Goal: Task Accomplishment & Management: Use online tool/utility

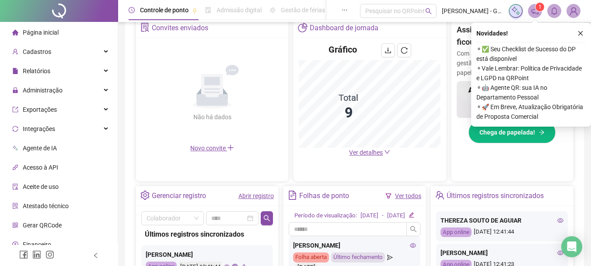
scroll to position [175, 0]
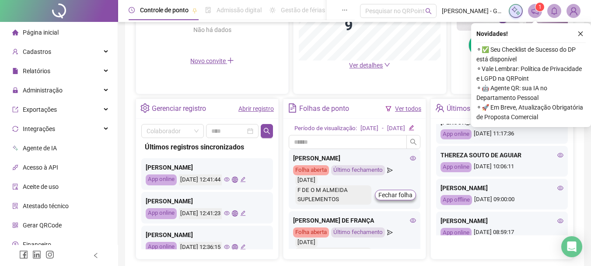
scroll to position [175, 0]
click at [558, 187] on icon "eye" at bounding box center [561, 187] width 6 height 6
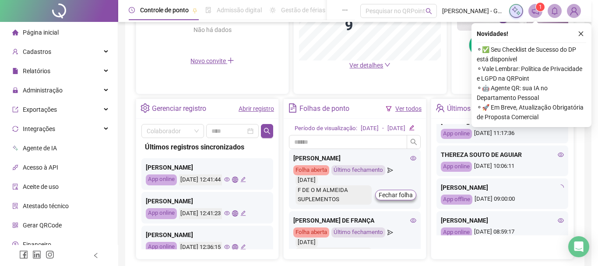
type input "**********"
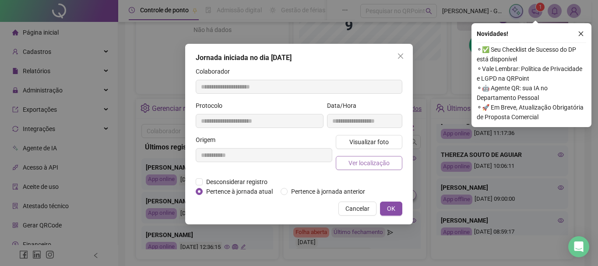
click at [385, 161] on span "Ver localização" at bounding box center [368, 163] width 41 height 10
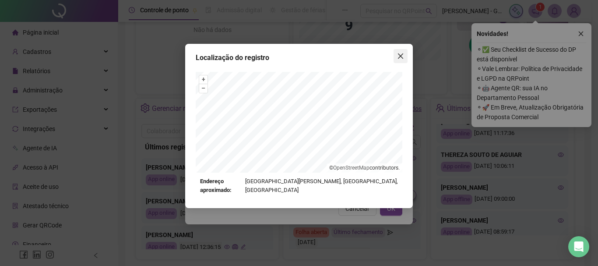
click at [402, 54] on icon "close" at bounding box center [400, 55] width 5 height 5
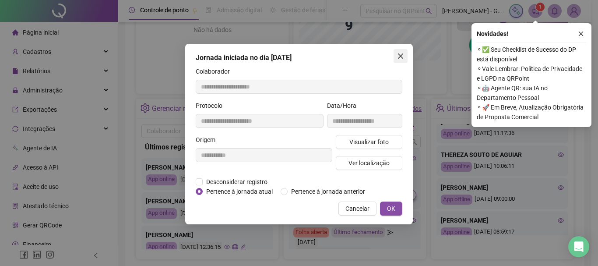
click at [400, 59] on icon "close" at bounding box center [400, 56] width 7 height 7
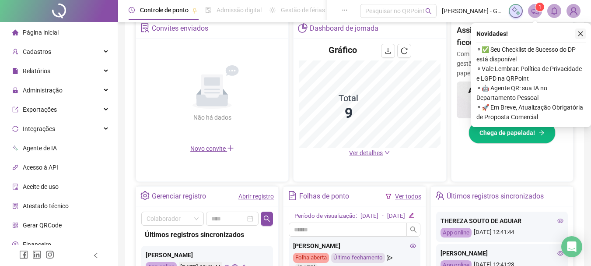
click at [581, 34] on icon "close" at bounding box center [581, 34] width 6 height 6
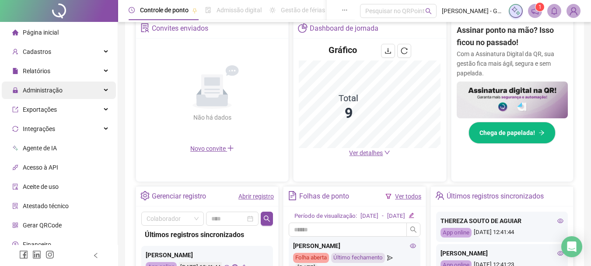
click at [57, 94] on span "Administração" at bounding box center [43, 90] width 40 height 7
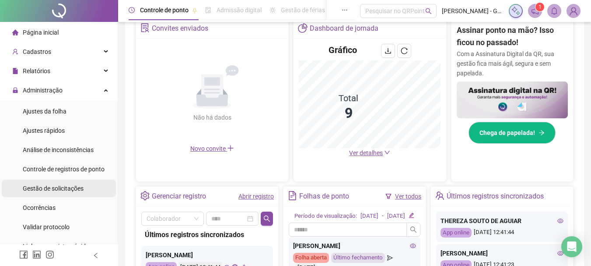
click at [70, 183] on div "Gestão de solicitações" at bounding box center [53, 188] width 61 height 18
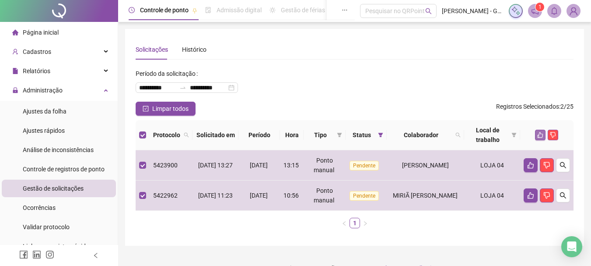
click at [540, 137] on icon "like" at bounding box center [540, 135] width 6 height 6
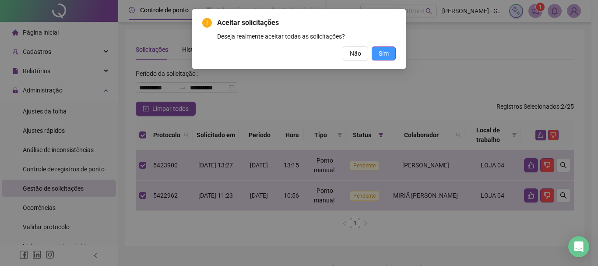
click at [382, 56] on span "Sim" at bounding box center [384, 54] width 10 height 10
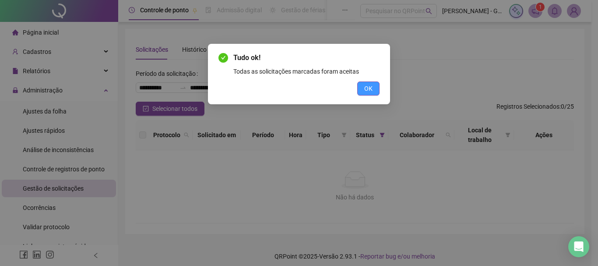
click at [372, 91] on button "OK" at bounding box center [368, 88] width 22 height 14
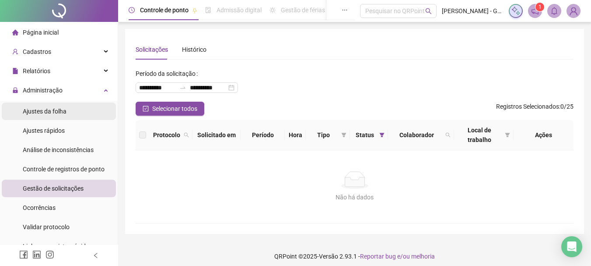
click at [48, 118] on div "Ajustes da folha" at bounding box center [45, 111] width 44 height 18
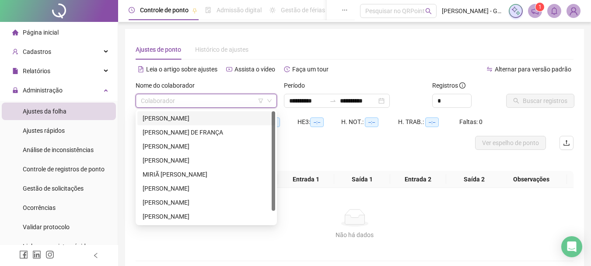
click at [227, 96] on input "search" at bounding box center [202, 100] width 123 height 13
click at [216, 119] on div "DIANDRA DE SOUZA SILVA" at bounding box center [206, 118] width 127 height 10
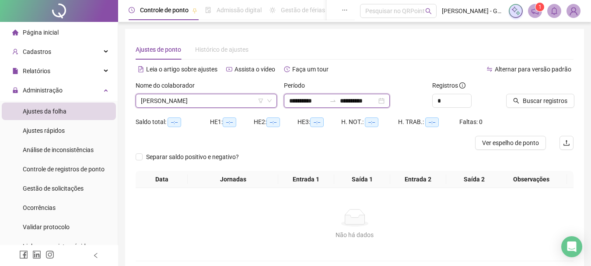
click at [292, 100] on input "**********" at bounding box center [307, 101] width 37 height 10
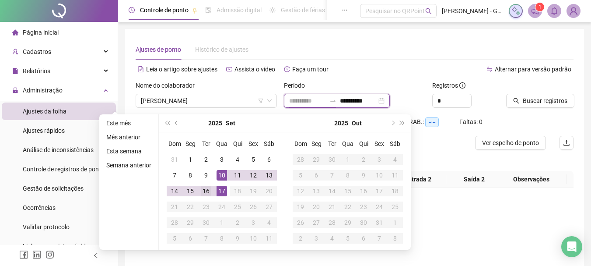
type input "**********"
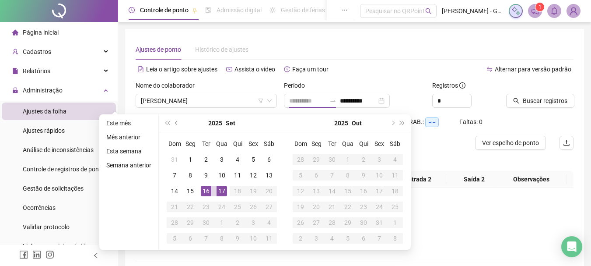
click at [204, 190] on div "16" at bounding box center [206, 191] width 11 height 11
click at [225, 188] on div "17" at bounding box center [222, 191] width 11 height 11
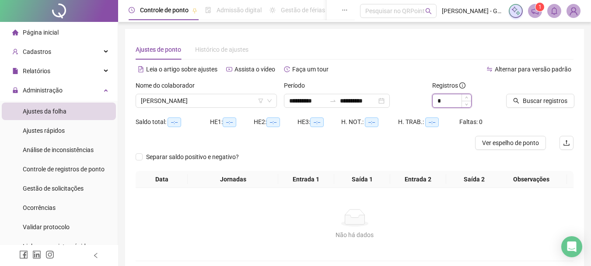
click at [467, 96] on input "*" at bounding box center [452, 100] width 39 height 13
click at [466, 98] on icon "up" at bounding box center [466, 98] width 3 height 2
type input "*"
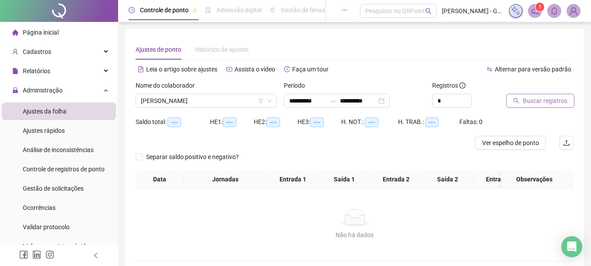
click at [512, 100] on button "Buscar registros" at bounding box center [540, 101] width 68 height 14
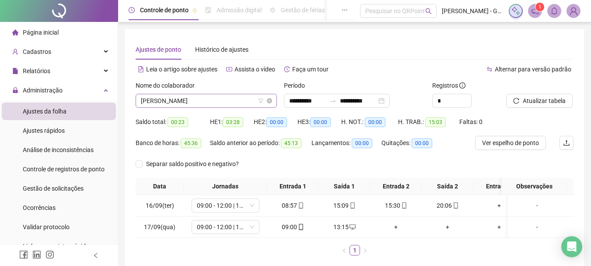
click at [199, 100] on span "DIANDRA DE SOUZA SILVA" at bounding box center [206, 100] width 131 height 13
click at [208, 100] on span "DIANDRA DE SOUZA SILVA" at bounding box center [206, 100] width 131 height 13
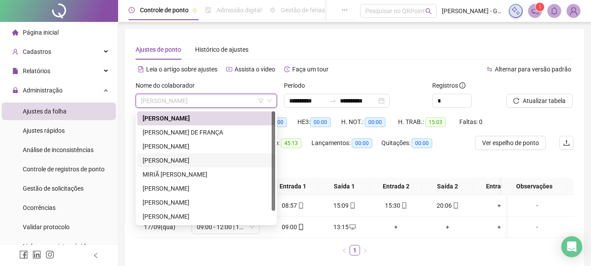
click at [178, 156] on div "JOICE VITORIA SANTOS MOURA" at bounding box center [206, 160] width 127 height 10
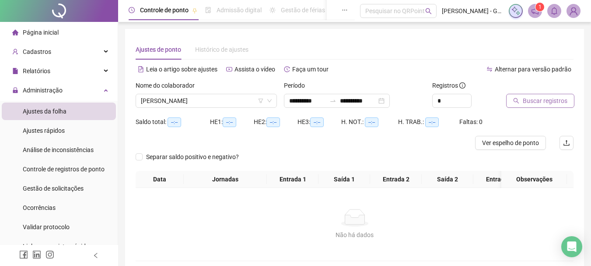
click at [555, 106] on button "Buscar registros" at bounding box center [540, 101] width 68 height 14
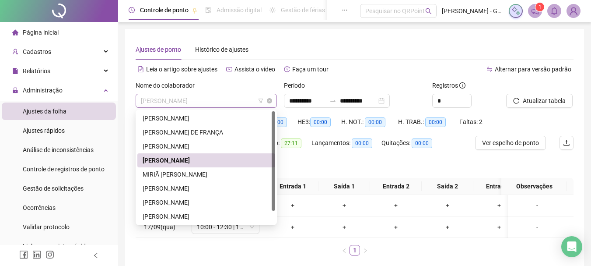
click at [203, 101] on span "JOICE VITORIA SANTOS MOURA" at bounding box center [206, 100] width 131 height 13
click at [182, 168] on div "MIRIÃ MILENA DE PAULA" at bounding box center [206, 174] width 138 height 14
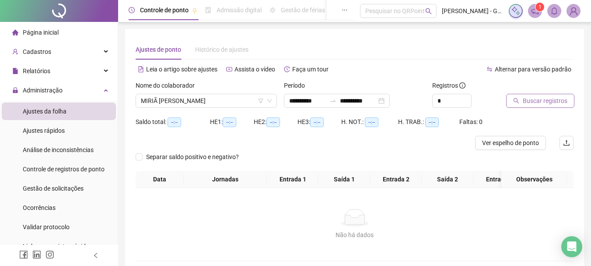
click at [558, 96] on span "Buscar registros" at bounding box center [545, 101] width 45 height 10
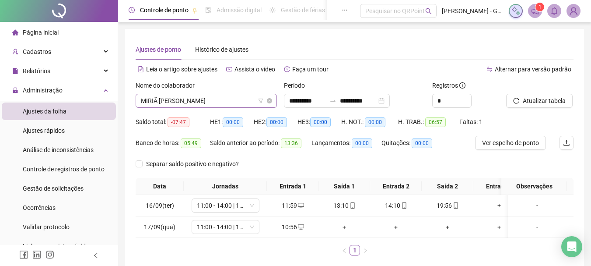
click at [206, 101] on span "MIRIÃ MILENA DE PAULA" at bounding box center [206, 100] width 131 height 13
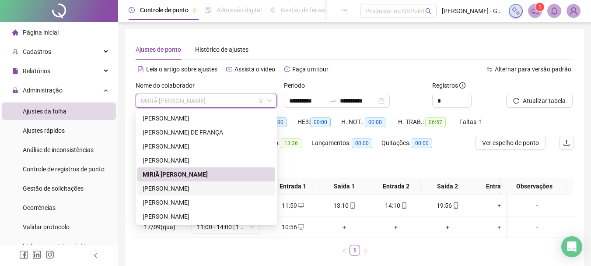
click at [188, 188] on div "SABRINA OLIVEIRA SILVA" at bounding box center [206, 188] width 127 height 10
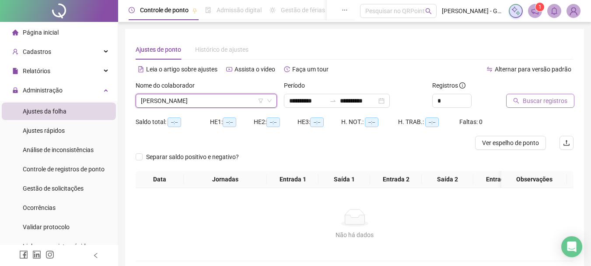
click at [542, 103] on span "Buscar registros" at bounding box center [545, 101] width 45 height 10
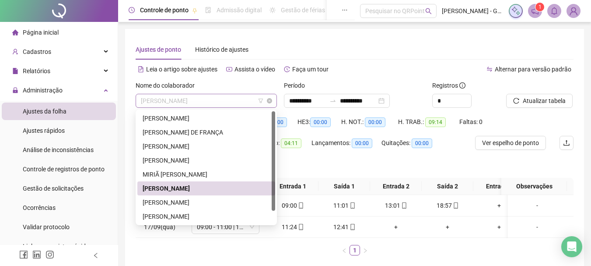
click at [209, 103] on span "SABRINA OLIVEIRA SILVA" at bounding box center [206, 100] width 131 height 13
click at [193, 201] on div "SANDRA SANTOS DE OLIVEIRA" at bounding box center [206, 202] width 127 height 10
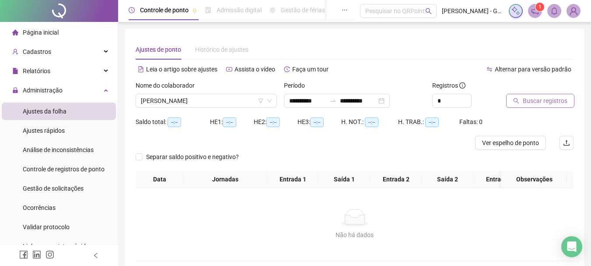
click at [538, 94] on button "Buscar registros" at bounding box center [540, 101] width 68 height 14
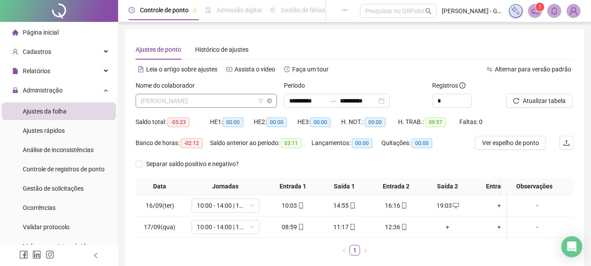
click at [221, 101] on span "SANDRA SANTOS DE OLIVEIRA" at bounding box center [206, 100] width 131 height 13
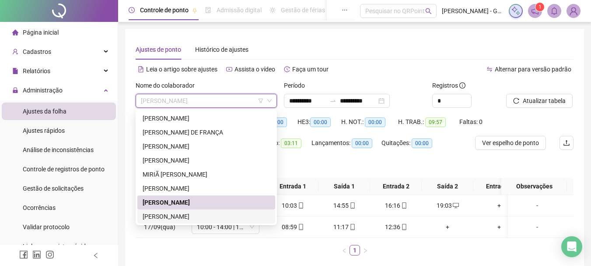
click at [200, 216] on div "THALIA MIRANDA RIBEIRO DOS SANTOS" at bounding box center [206, 216] width 127 height 10
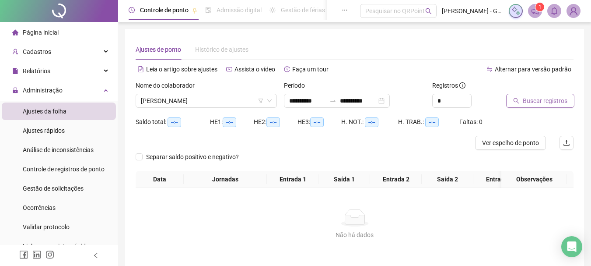
click at [536, 104] on span "Buscar registros" at bounding box center [545, 101] width 45 height 10
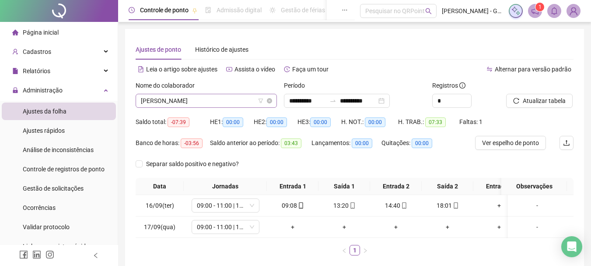
click at [200, 101] on span "THALIA MIRANDA RIBEIRO DOS SANTOS" at bounding box center [206, 100] width 131 height 13
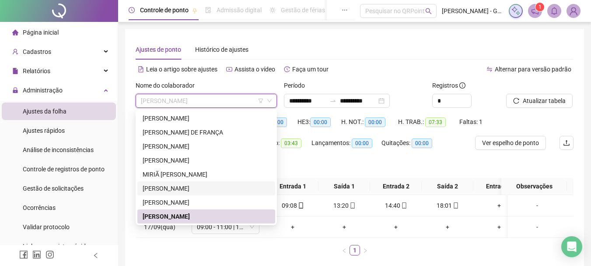
click at [193, 190] on div "SABRINA OLIVEIRA SILVA" at bounding box center [206, 188] width 127 height 10
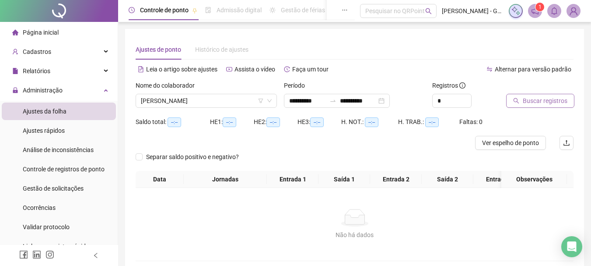
click at [524, 104] on span "Buscar registros" at bounding box center [545, 101] width 45 height 10
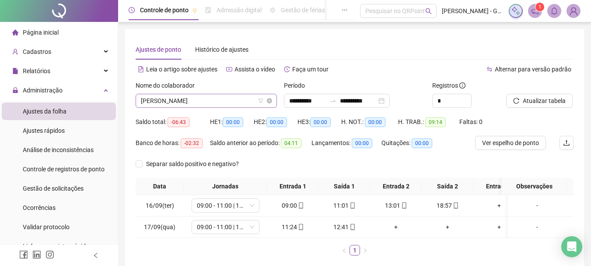
click at [231, 105] on span "SABRINA OLIVEIRA SILVA" at bounding box center [206, 100] width 131 height 13
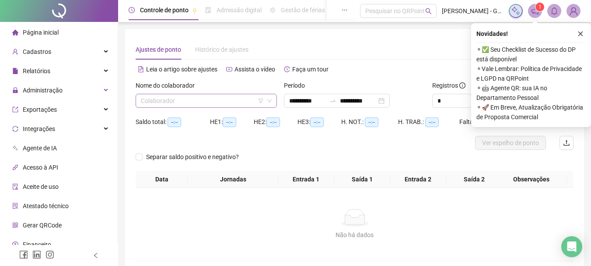
click at [211, 101] on input "search" at bounding box center [202, 100] width 123 height 13
click at [37, 32] on span "Página inicial" at bounding box center [41, 32] width 36 height 7
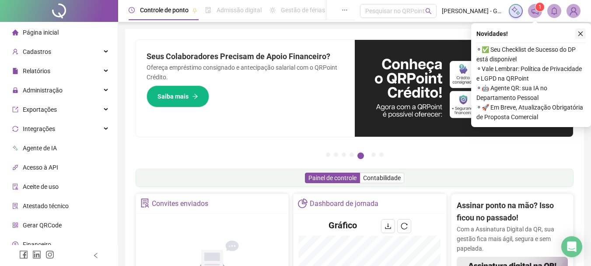
click at [580, 36] on icon "close" at bounding box center [581, 34] width 6 height 6
